Goal: Information Seeking & Learning: Learn about a topic

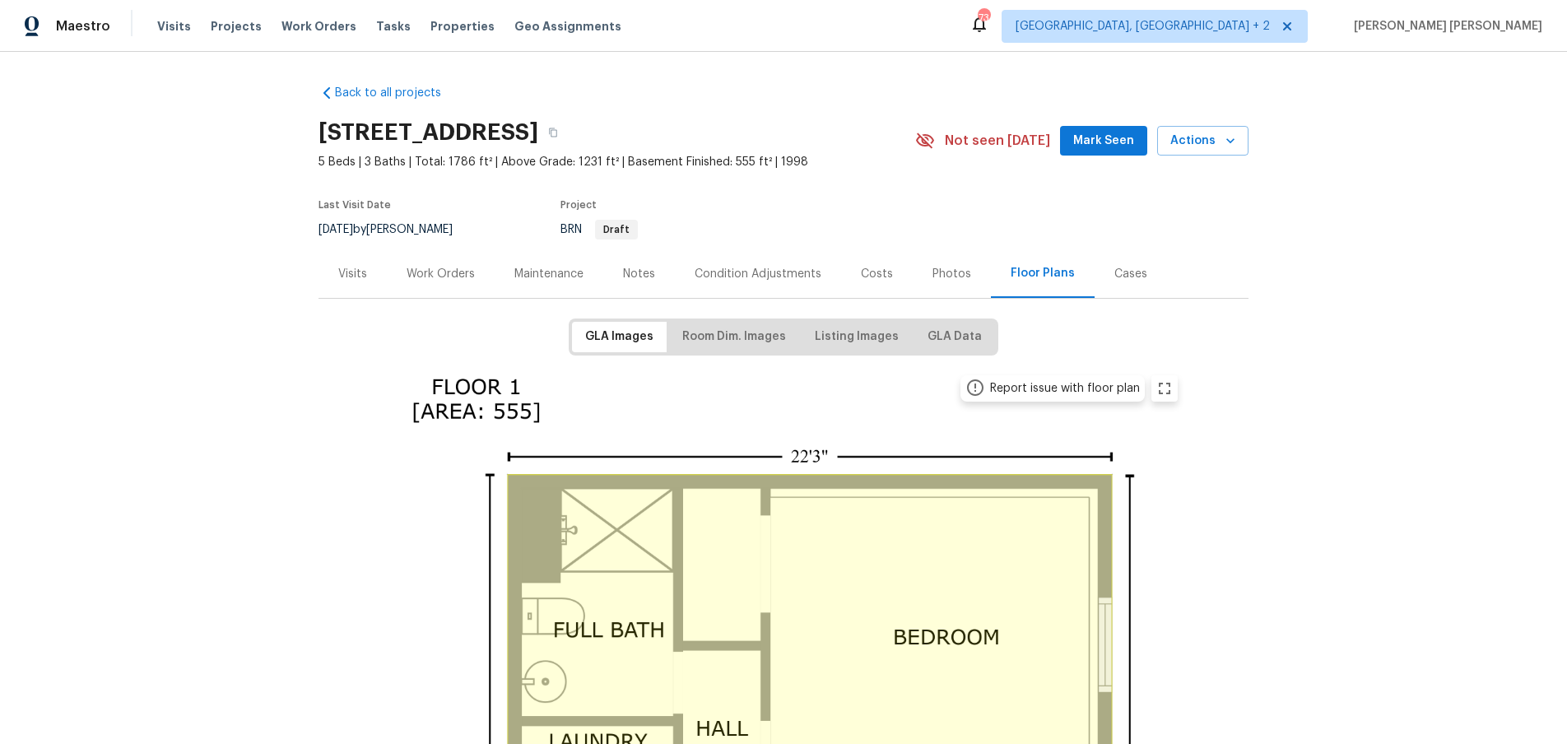
scroll to position [168, 0]
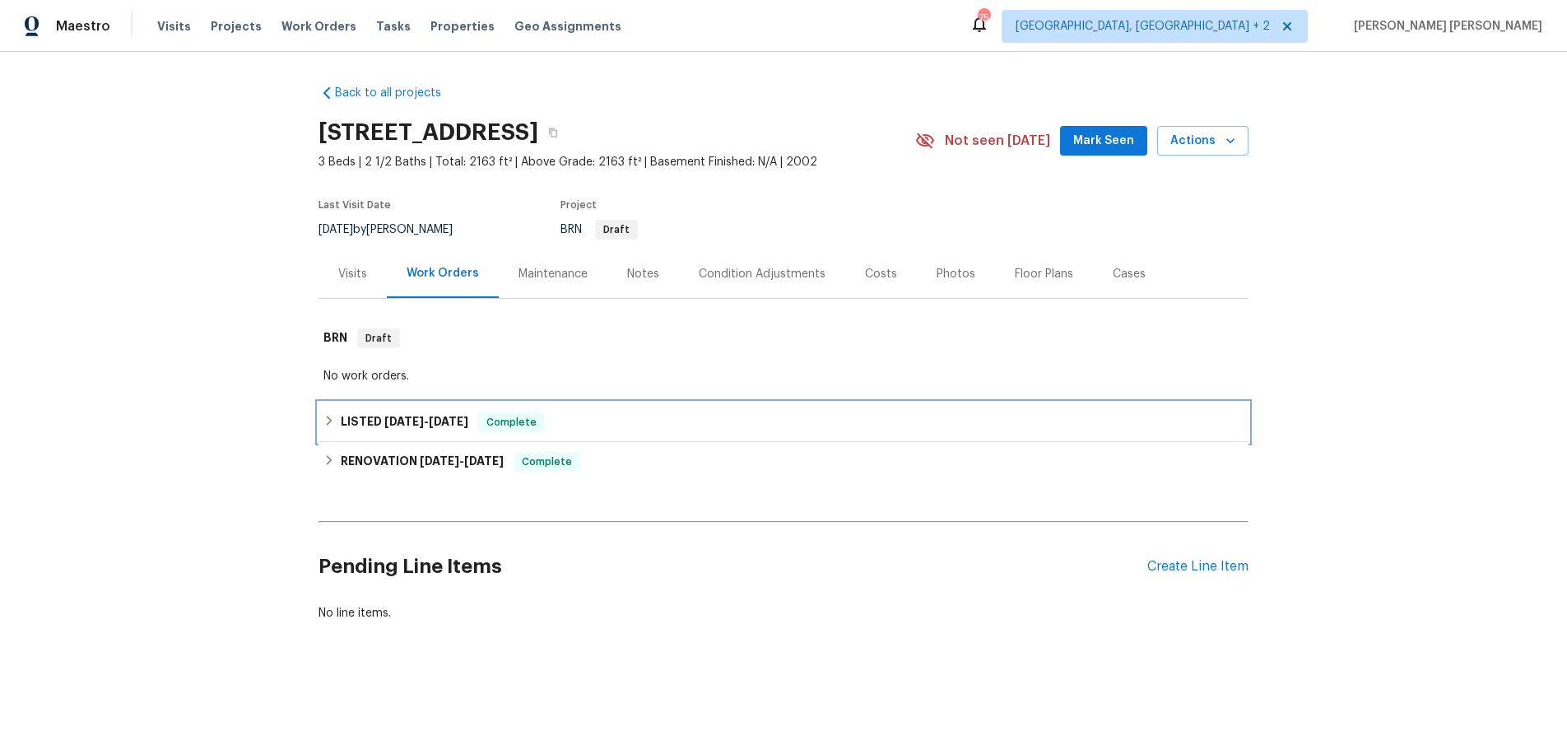
click at [366, 426] on h6 "LISTED 8/19/25 - 8/20/25" at bounding box center [405, 422] width 128 height 20
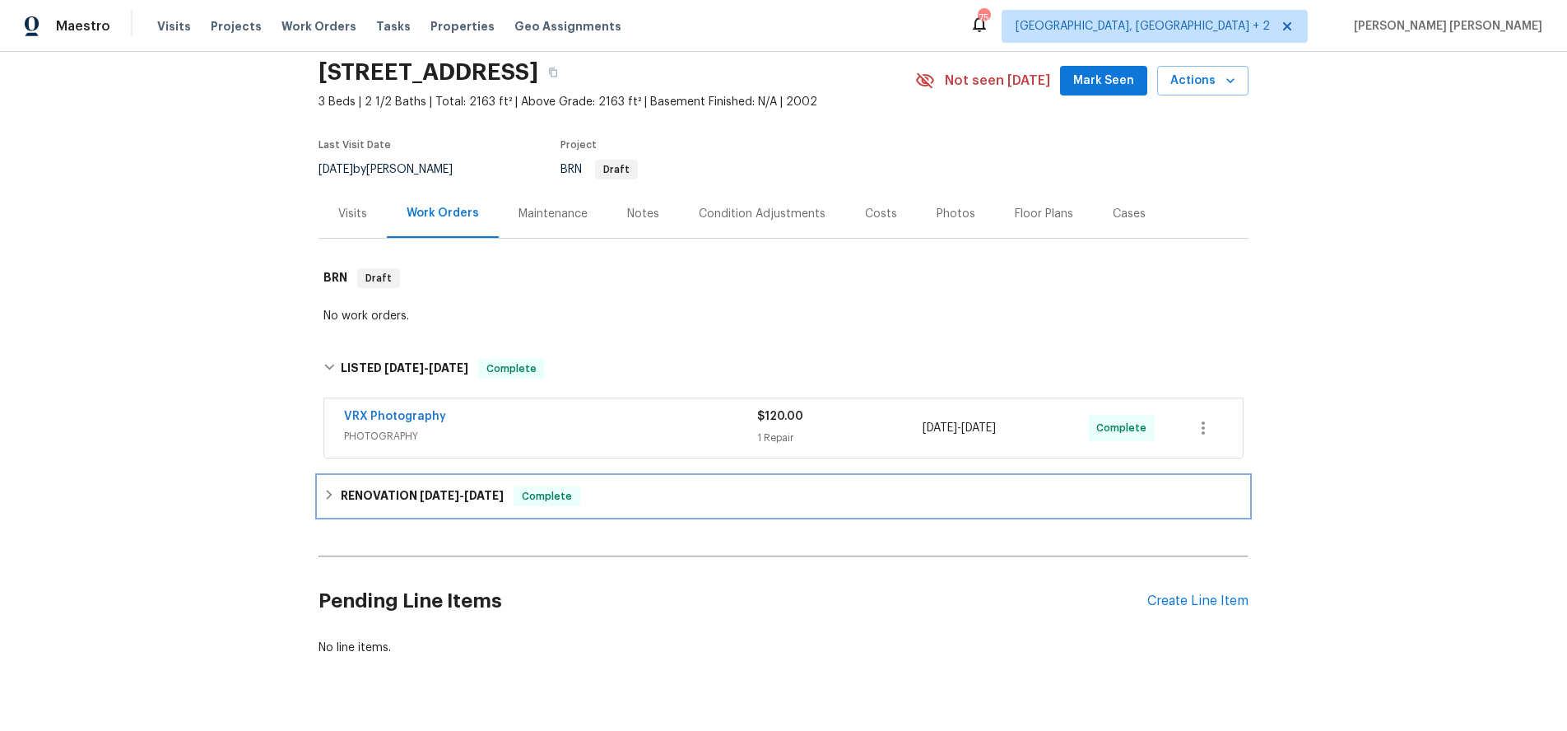
click at [456, 487] on h6 "RENOVATION 8/5/25 - 8/18/25" at bounding box center [422, 496] width 163 height 20
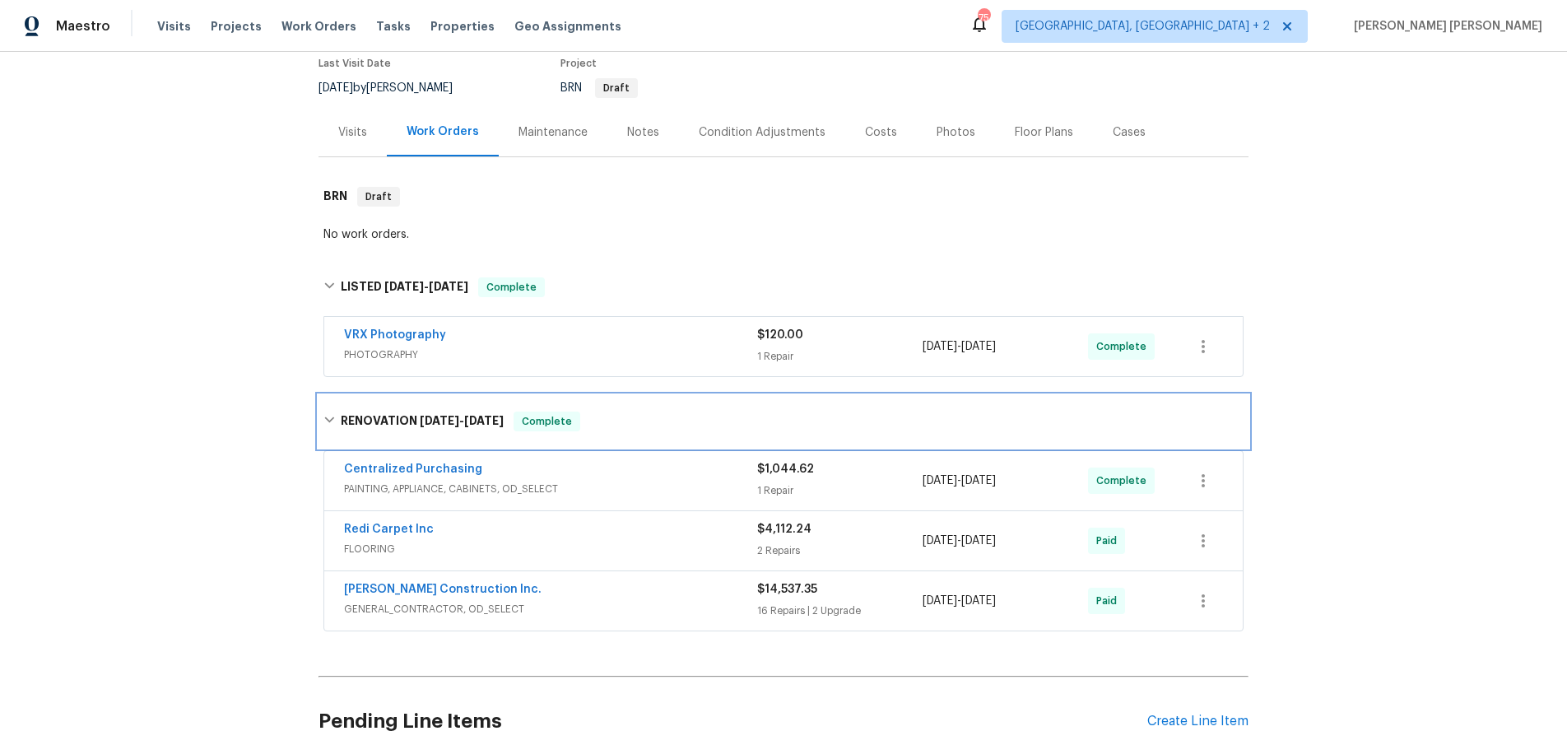
scroll to position [277, 0]
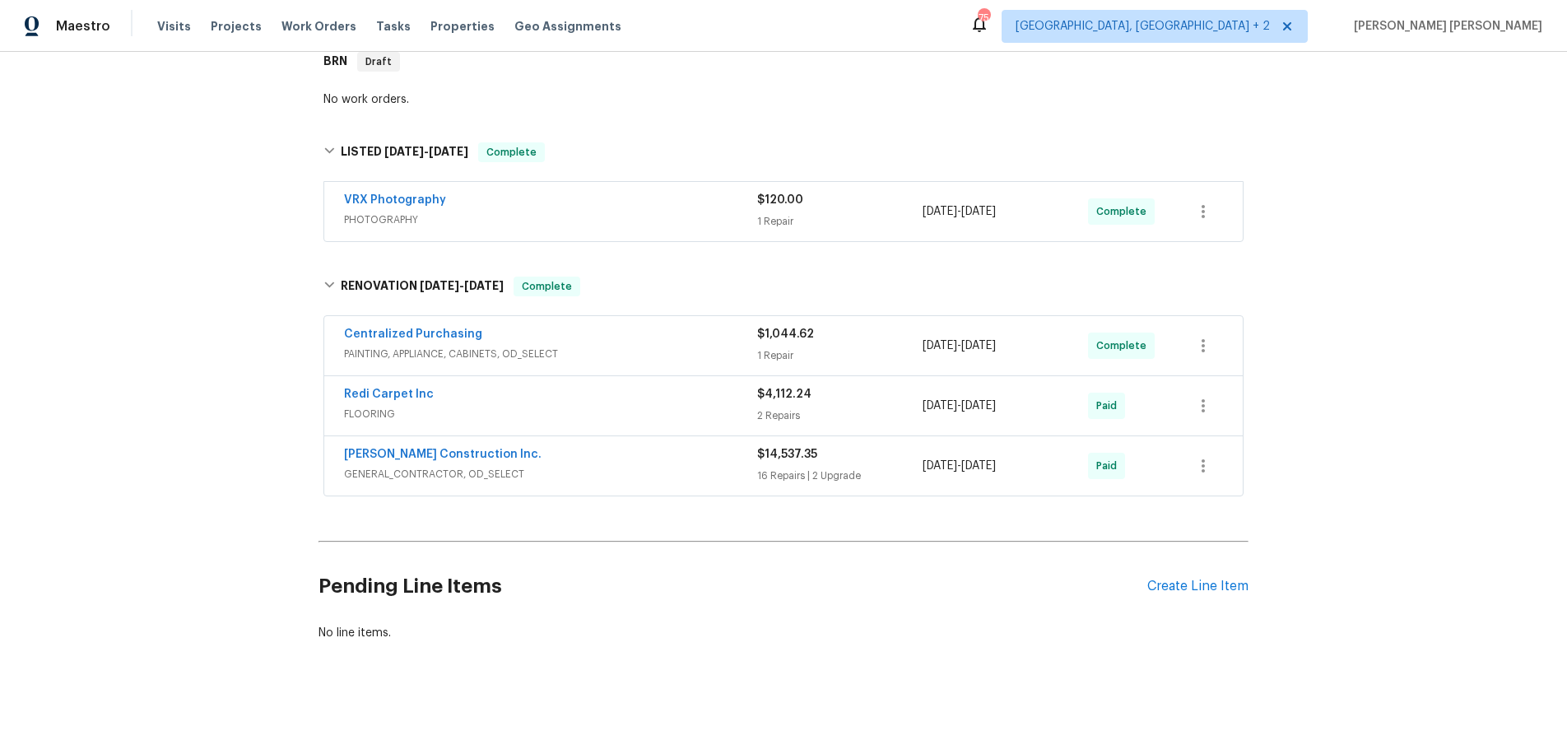
click at [681, 459] on div "Hanson Construction Inc." at bounding box center [550, 456] width 413 height 20
